Goal: Find contact information: Find contact information

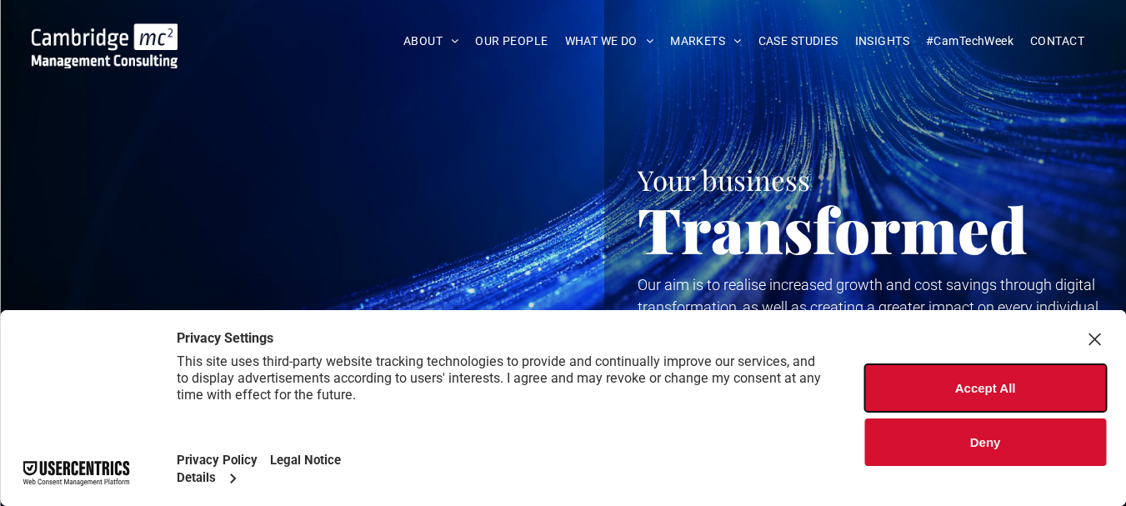
click at [1042, 394] on button "Accept All" at bounding box center [986, 388] width 242 height 48
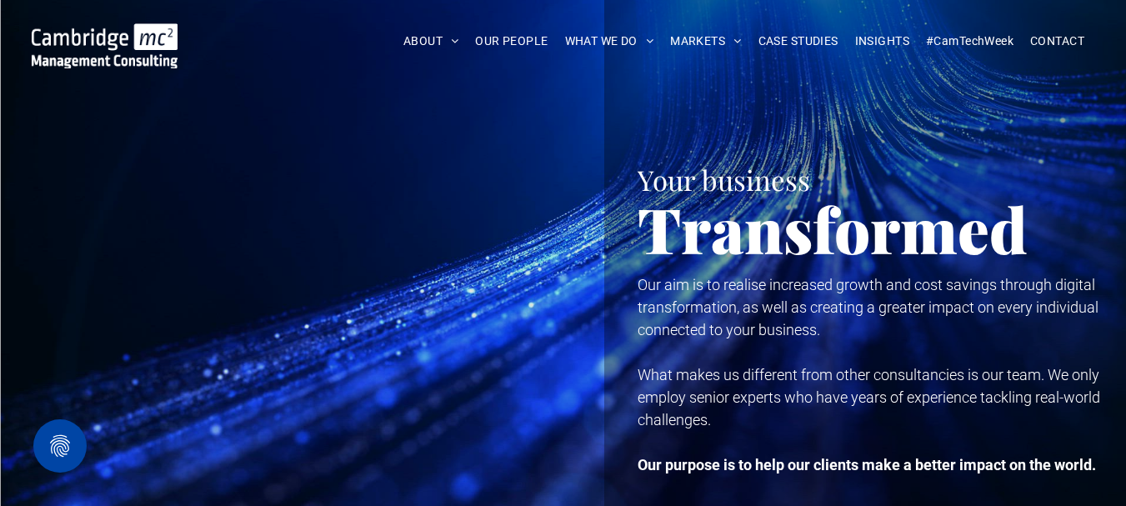
click at [1036, 33] on span "CONTACT" at bounding box center [1057, 41] width 54 height 26
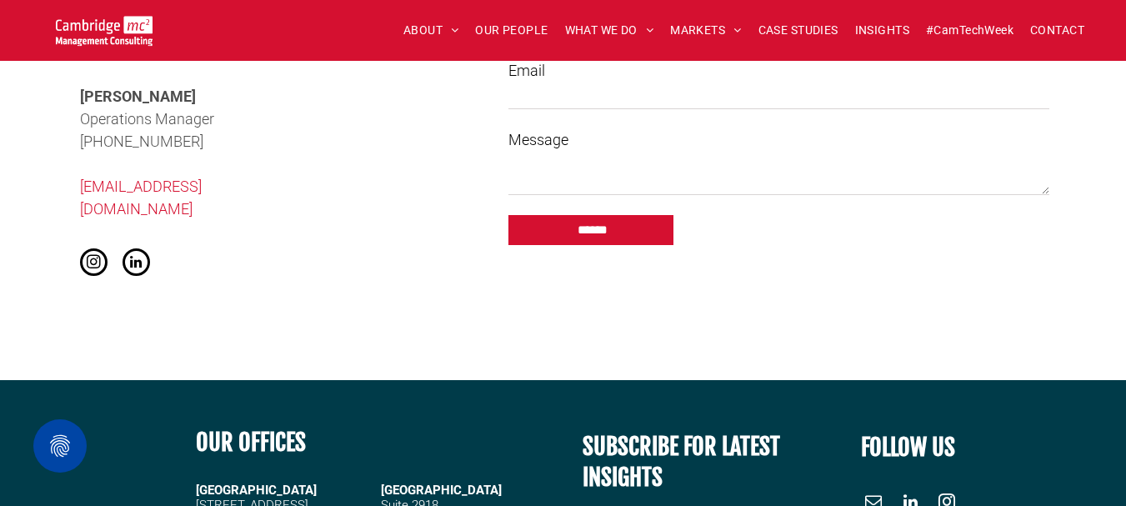
scroll to position [1834, 0]
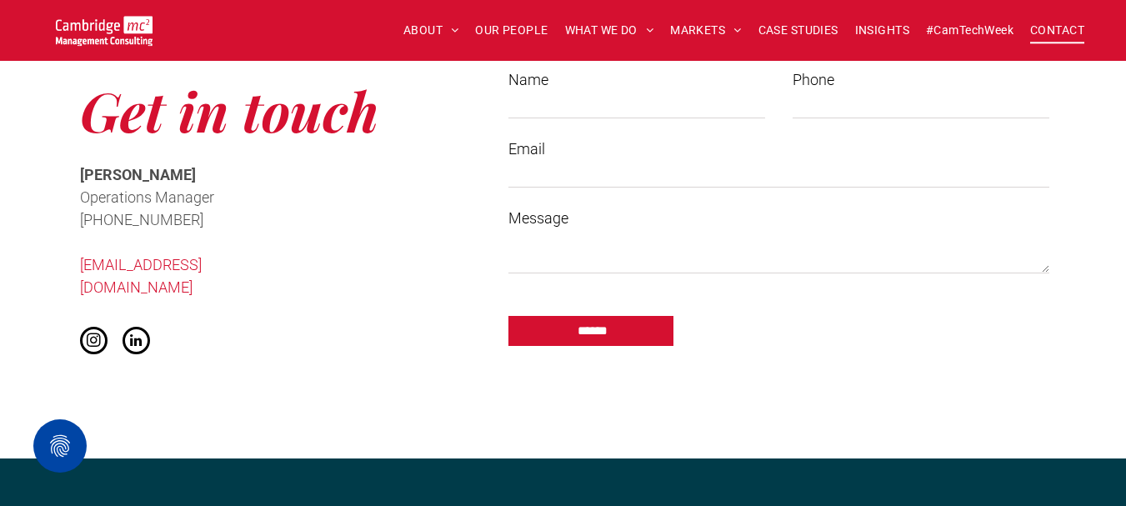
drag, startPoint x: 90, startPoint y: 220, endPoint x: 216, endPoint y: 223, distance: 125.9
click at [216, 223] on p "﻿ [PHONE_NUMBER]" at bounding box center [194, 219] width 228 height 23
copy span "[PHONE_NUMBER]"
